Goal: Navigation & Orientation: Find specific page/section

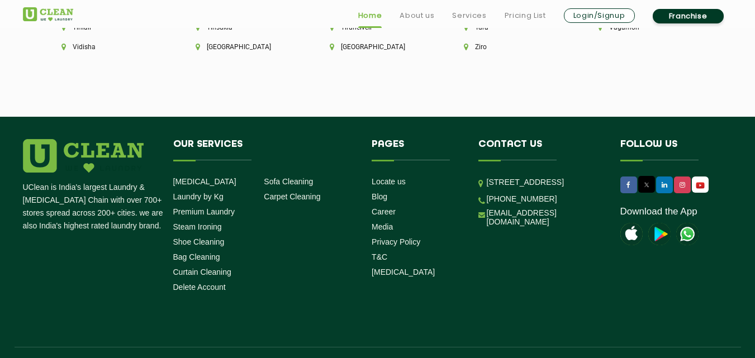
scroll to position [3193, 0]
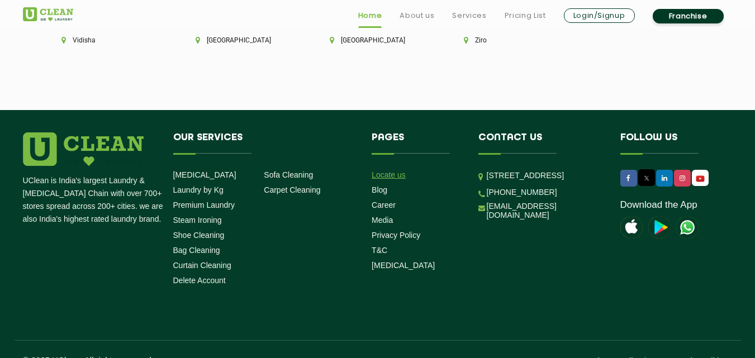
click at [397, 170] on link "Locate us" at bounding box center [389, 174] width 34 height 9
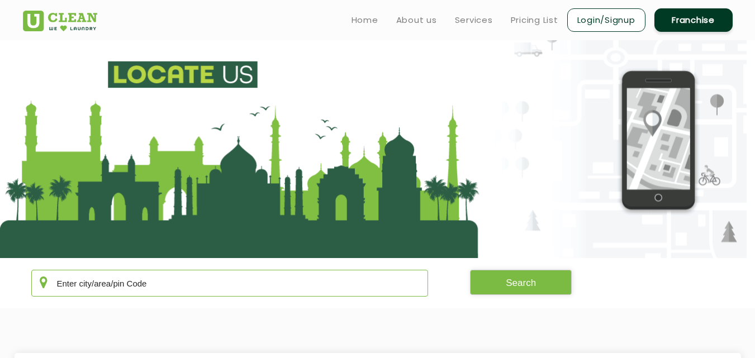
click at [219, 295] on input "text" at bounding box center [229, 283] width 397 height 27
click at [172, 276] on input "text" at bounding box center [229, 283] width 397 height 27
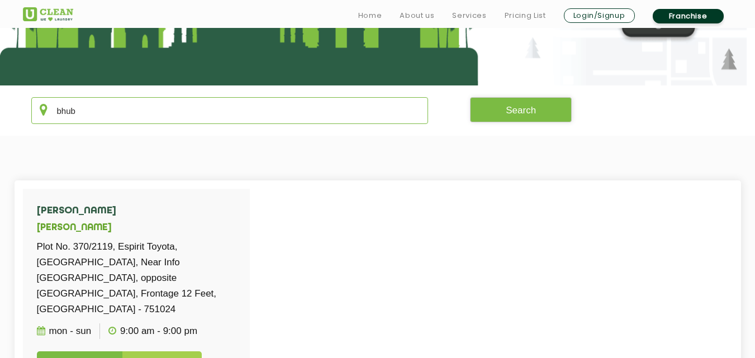
scroll to position [175, 0]
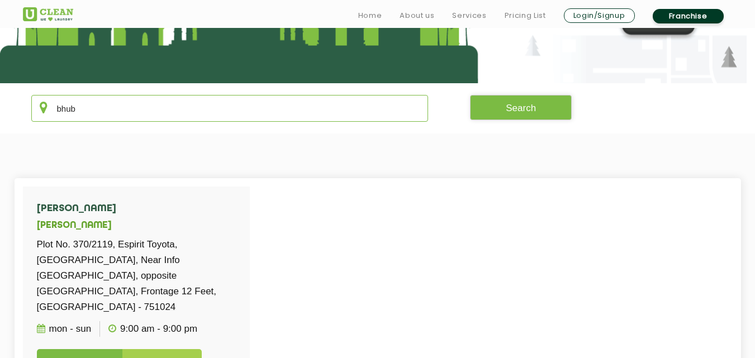
click at [100, 107] on input "bhub" at bounding box center [229, 108] width 397 height 27
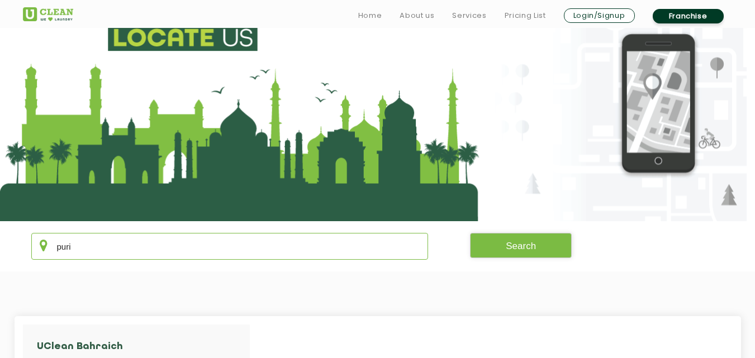
scroll to position [45, 0]
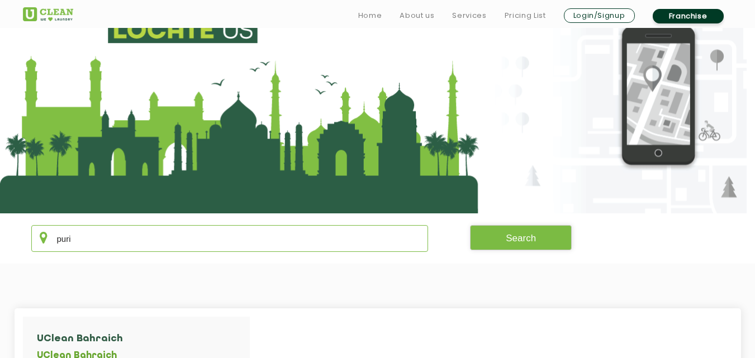
click at [182, 237] on input "puri" at bounding box center [229, 238] width 397 height 27
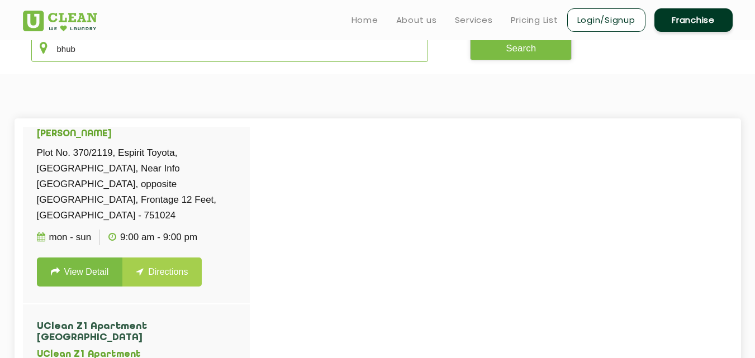
scroll to position [29, 0]
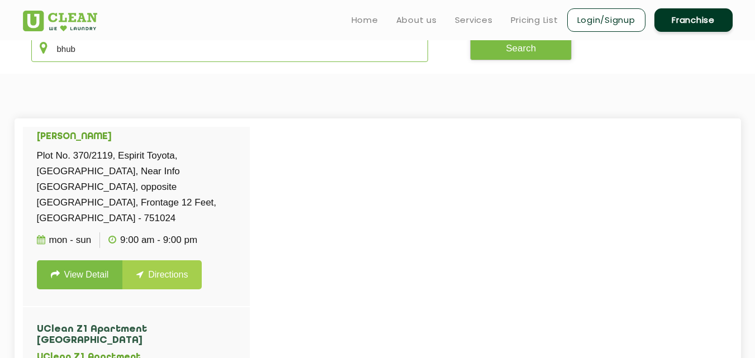
type input "bhub"
